Goal: Book appointment/travel/reservation

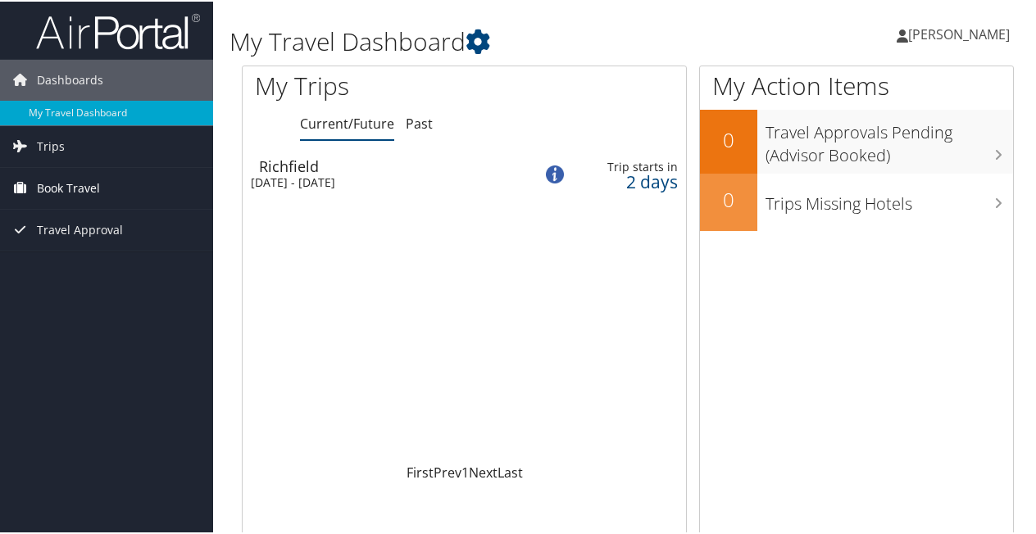
click at [61, 183] on span "Book Travel" at bounding box center [68, 186] width 63 height 41
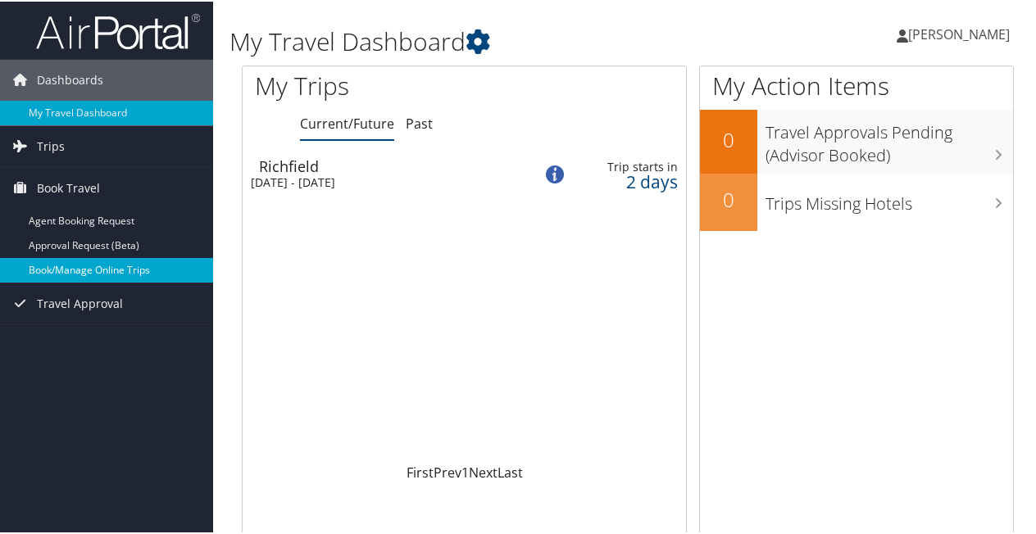
click at [89, 265] on link "Book/Manage Online Trips" at bounding box center [106, 269] width 213 height 25
